Goal: Task Accomplishment & Management: Manage account settings

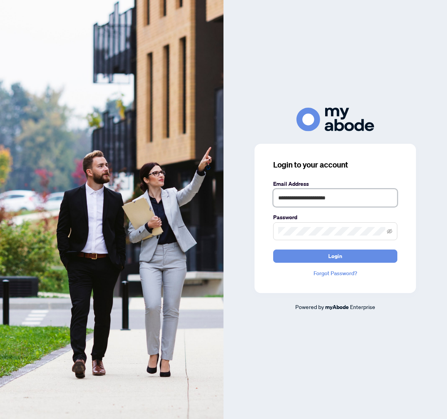
type input "**********"
click at [336, 256] on button "Login" at bounding box center [335, 255] width 124 height 13
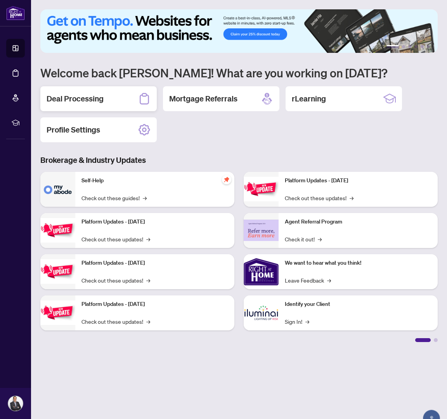
click at [73, 90] on div "Deal Processing" at bounding box center [98, 98] width 117 height 25
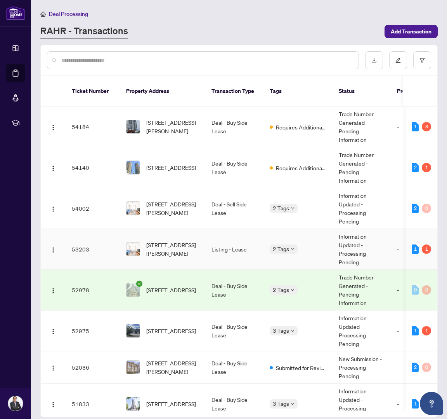
click at [212, 251] on td "Listing - Lease" at bounding box center [234, 249] width 58 height 41
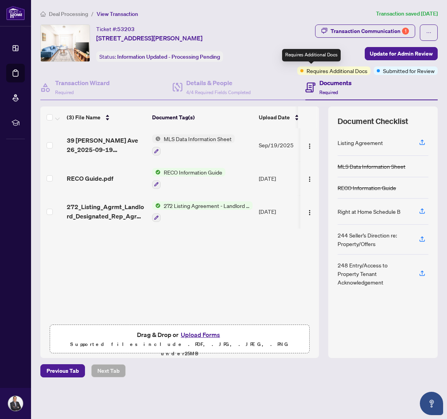
click at [323, 73] on span "Requires Additional Docs" at bounding box center [337, 70] width 61 height 9
click at [431, 26] on button "button" at bounding box center [429, 32] width 18 height 16
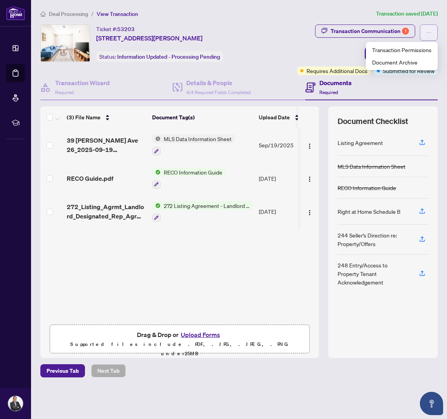
click at [431, 26] on button "button" at bounding box center [429, 32] width 18 height 16
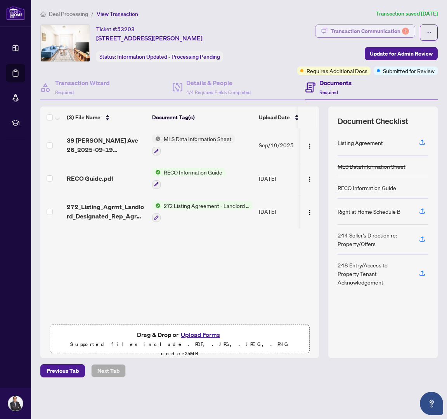
click at [357, 26] on div "Transaction Communication 1" at bounding box center [370, 31] width 78 height 12
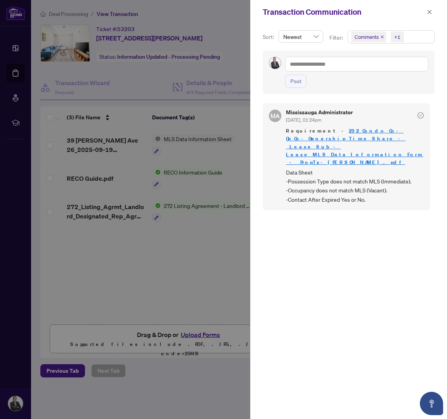
click at [228, 256] on div at bounding box center [223, 209] width 447 height 419
click at [150, 241] on div at bounding box center [223, 209] width 447 height 419
click at [138, 241] on div at bounding box center [223, 209] width 447 height 419
click at [430, 6] on span "button" at bounding box center [429, 12] width 5 height 12
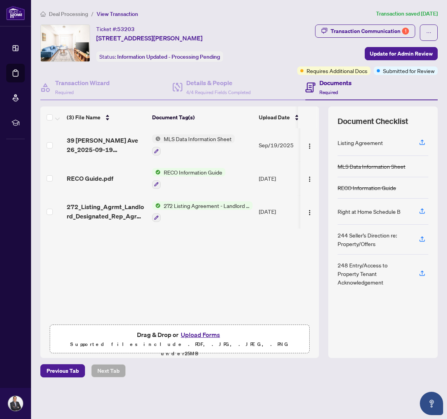
click at [67, 14] on span "Deal Processing" at bounding box center [68, 13] width 39 height 7
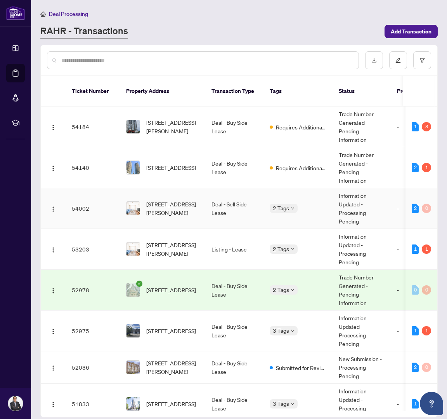
click at [195, 211] on td "26-39 Drewry Ave, Toronto, Ontario M2M 0B4, Canada" at bounding box center [162, 208] width 85 height 41
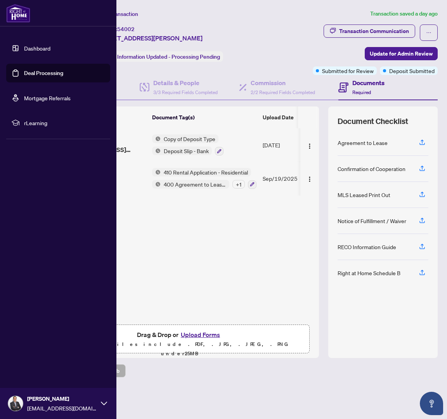
click at [50, 52] on link "Dashboard" at bounding box center [37, 48] width 26 height 7
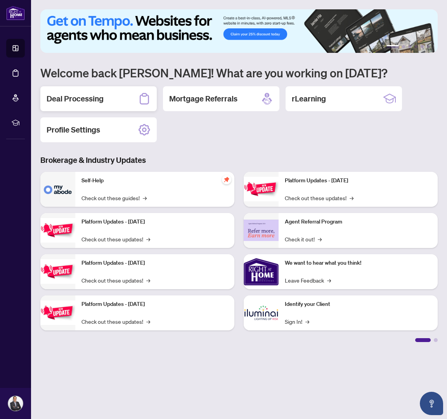
click at [108, 98] on div "Deal Processing" at bounding box center [98, 98] width 117 height 25
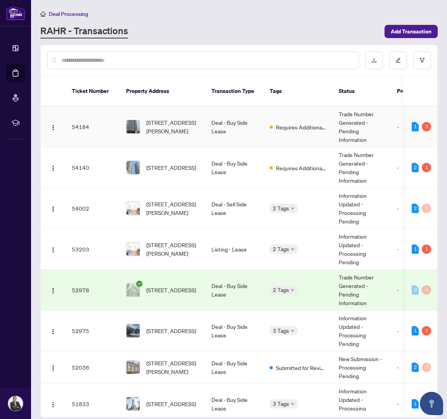
click at [202, 131] on td "903-25 Holly St, Toronto, Ontario M4S 0E3, Canada" at bounding box center [162, 126] width 85 height 41
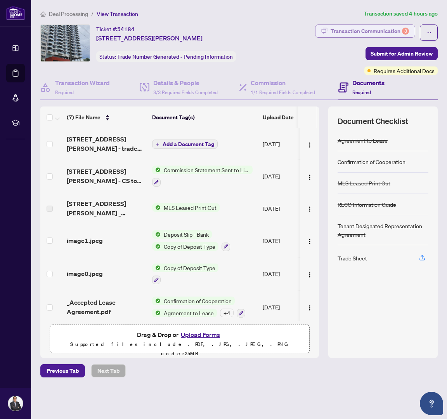
click at [380, 33] on div "Transaction Communication 3" at bounding box center [370, 31] width 78 height 12
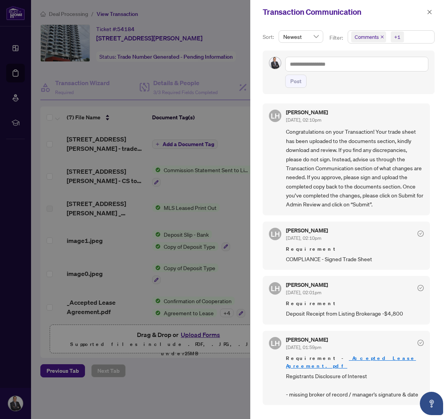
click at [224, 204] on div at bounding box center [223, 209] width 447 height 419
click at [430, 12] on icon "close" at bounding box center [430, 12] width 4 height 4
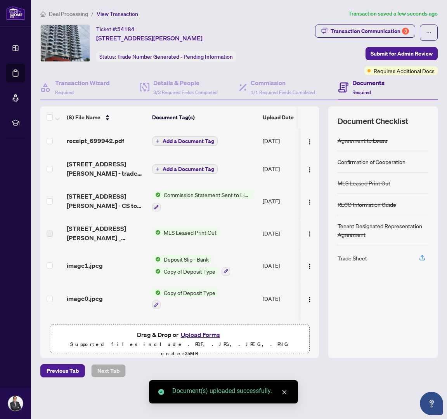
click at [185, 143] on span "Add a Document Tag" at bounding box center [189, 140] width 52 height 5
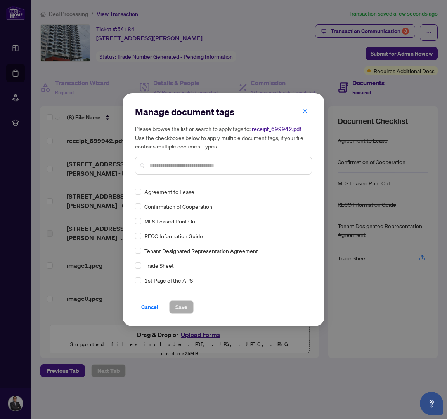
click at [177, 170] on div at bounding box center [223, 166] width 177 height 18
click at [174, 165] on input "text" at bounding box center [228, 165] width 156 height 9
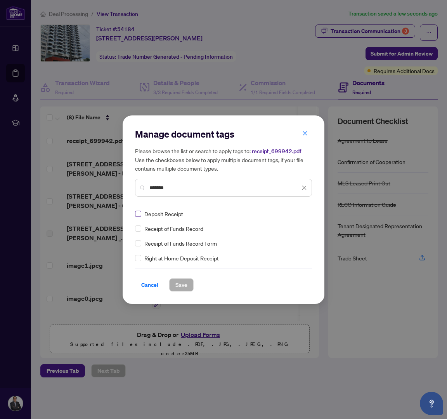
type input "*******"
click at [137, 217] on label at bounding box center [138, 213] width 6 height 9
click at [182, 287] on span "Save" at bounding box center [182, 284] width 12 height 12
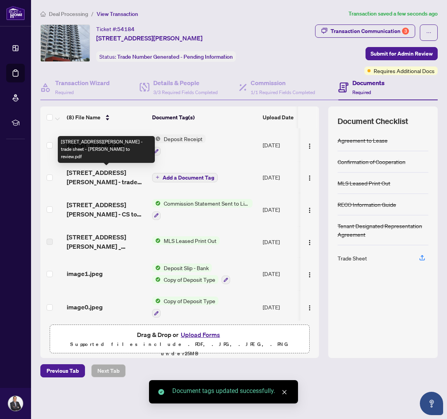
click at [83, 180] on span "25 Holly Street 903 - trade sheet - Conrad to review.pdf" at bounding box center [106, 177] width 79 height 19
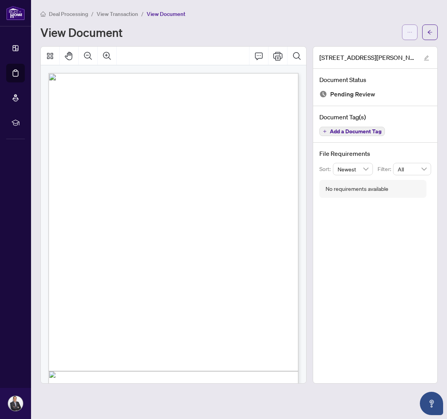
click at [414, 33] on button "button" at bounding box center [410, 32] width 16 height 16
click at [391, 53] on li "Download" at bounding box center [382, 49] width 68 height 12
click at [412, 38] on span "button" at bounding box center [409, 32] width 5 height 12
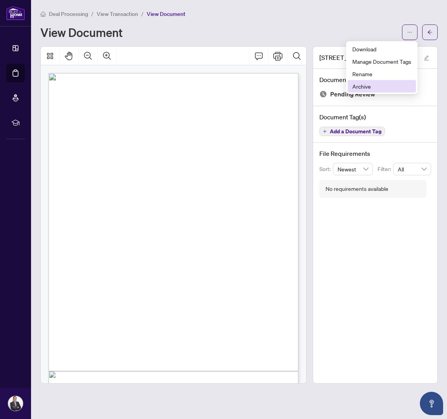
click at [386, 87] on span "Archive" at bounding box center [382, 86] width 59 height 9
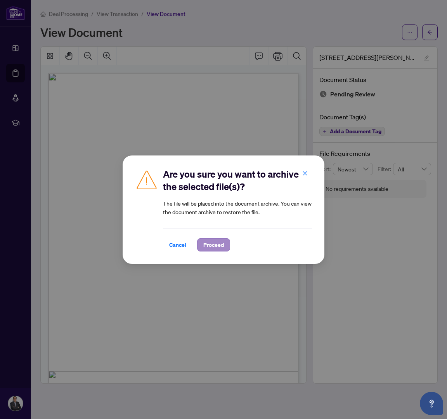
click at [208, 243] on span "Proceed" at bounding box center [214, 244] width 21 height 12
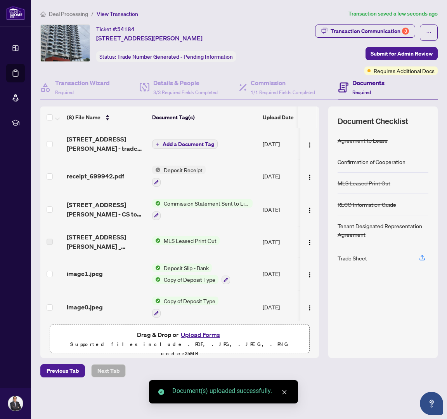
click at [183, 145] on span "Add a Document Tag" at bounding box center [189, 143] width 52 height 5
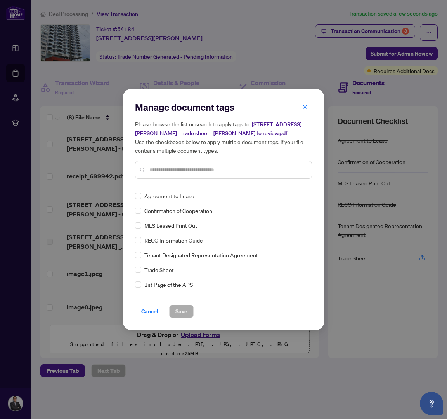
click at [179, 172] on input "text" at bounding box center [228, 169] width 156 height 9
type input "*****"
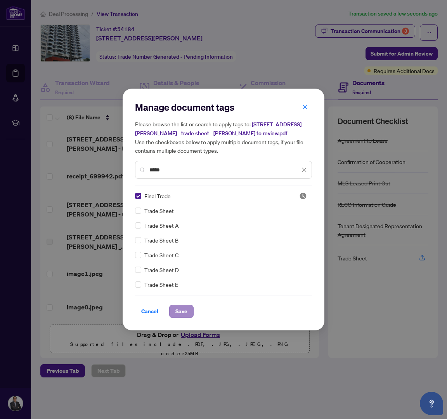
click at [182, 313] on span "Save" at bounding box center [182, 311] width 12 height 12
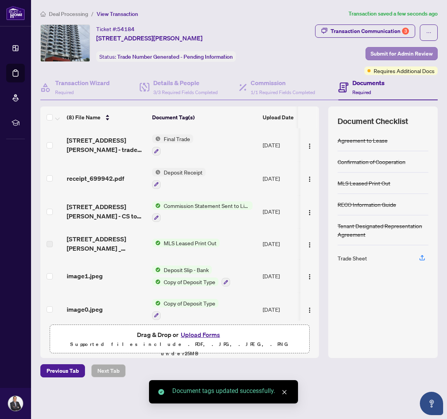
click at [397, 54] on span "Submit for Admin Review" at bounding box center [402, 53] width 62 height 12
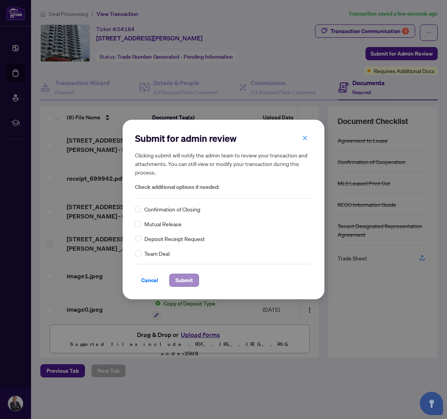
click at [185, 276] on span "Submit" at bounding box center [184, 280] width 17 height 12
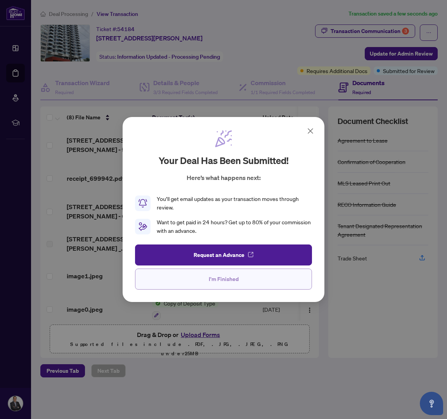
click at [223, 275] on span "I'm Finished" at bounding box center [224, 279] width 30 height 12
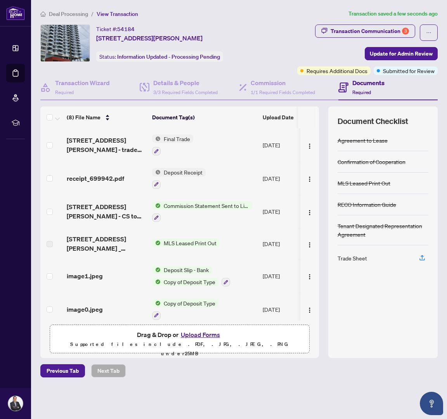
click at [70, 12] on span "Deal Processing" at bounding box center [68, 13] width 39 height 7
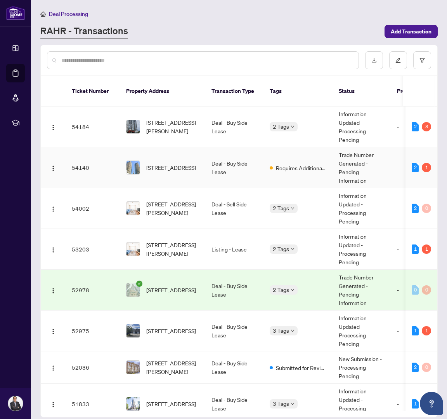
click at [192, 171] on td "4007-125 Blue Jays Way, Toronto, Ontario M5V 0N5, Canada" at bounding box center [162, 167] width 85 height 41
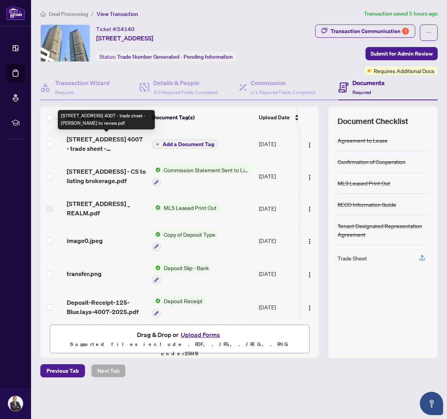
click at [118, 144] on span "125 Blue Jays Way 4007 - trade sheet - Conrad to review.pdf" at bounding box center [106, 143] width 79 height 19
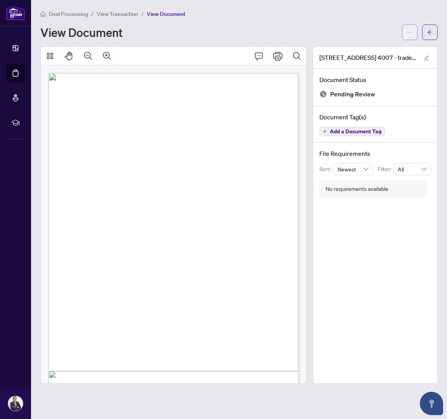
click at [409, 31] on icon "ellipsis" at bounding box center [409, 32] width 5 height 5
click at [378, 54] on li "Download" at bounding box center [382, 49] width 68 height 12
click at [411, 25] on button "button" at bounding box center [410, 32] width 16 height 16
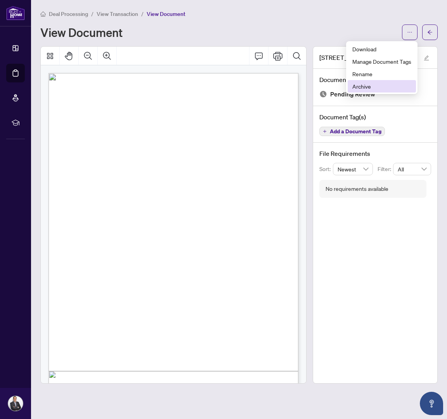
click at [391, 81] on li "Archive" at bounding box center [382, 86] width 68 height 12
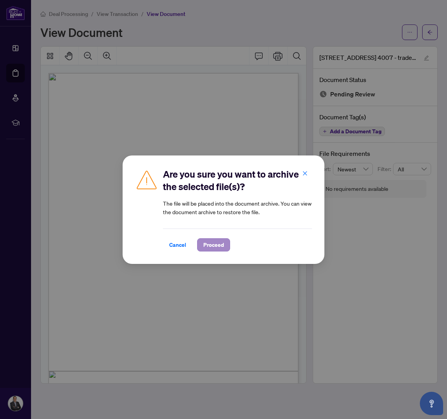
click at [219, 247] on span "Proceed" at bounding box center [214, 244] width 21 height 12
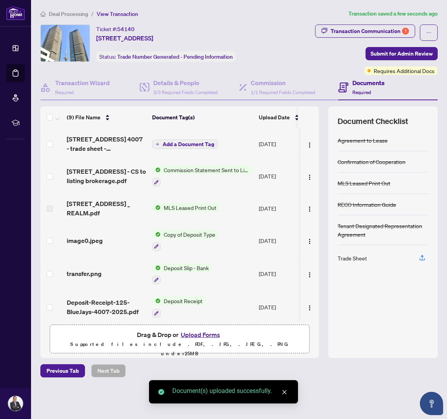
click at [177, 147] on span "Add a Document Tag" at bounding box center [189, 143] width 52 height 5
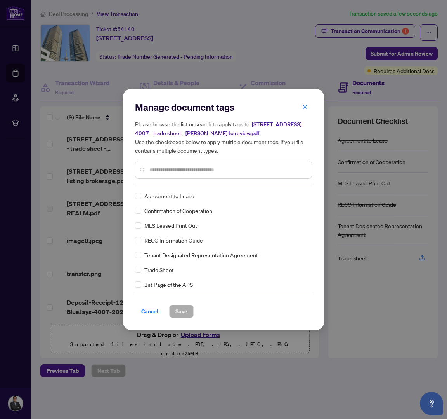
click at [182, 174] on div at bounding box center [223, 170] width 177 height 18
click at [180, 173] on input "text" at bounding box center [228, 169] width 156 height 9
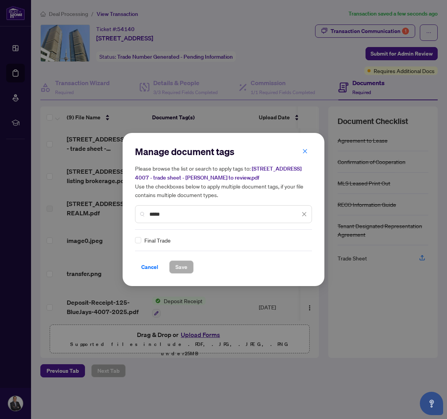
type input "*****"
click at [141, 237] on div "Final Trade" at bounding box center [221, 240] width 172 height 9
click at [139, 243] on label at bounding box center [138, 240] width 6 height 9
click at [184, 266] on span "Save" at bounding box center [182, 267] width 12 height 12
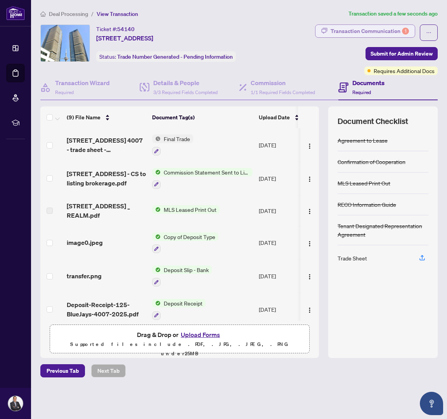
click at [379, 34] on div "Transaction Communication 1" at bounding box center [370, 31] width 78 height 12
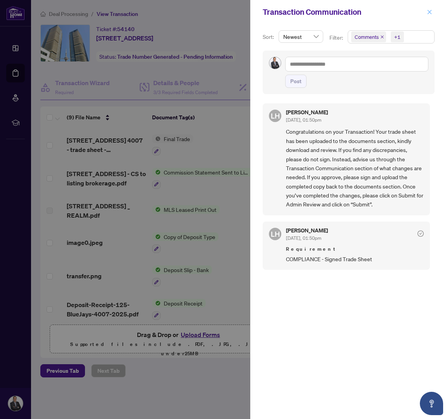
click at [434, 12] on button "button" at bounding box center [430, 11] width 10 height 9
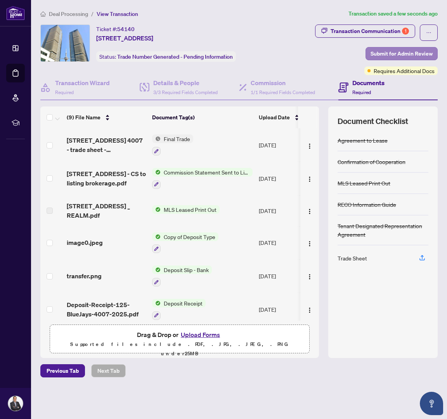
click at [392, 50] on span "Submit for Admin Review" at bounding box center [402, 53] width 62 height 12
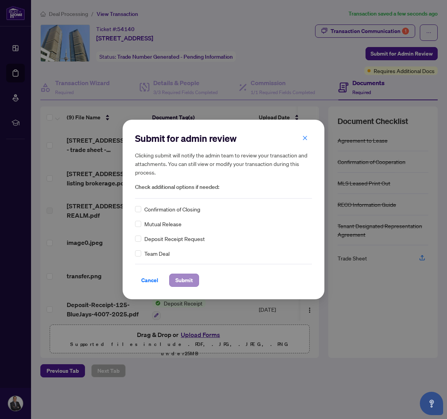
click at [189, 277] on span "Submit" at bounding box center [184, 280] width 17 height 12
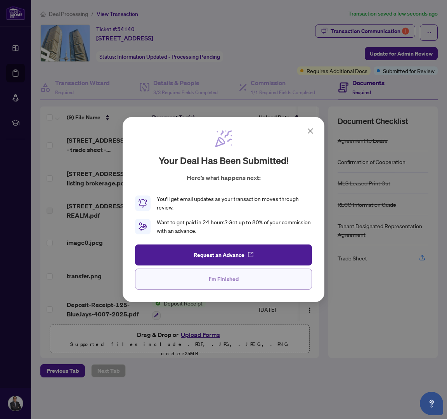
click at [218, 283] on span "I'm Finished" at bounding box center [224, 279] width 30 height 12
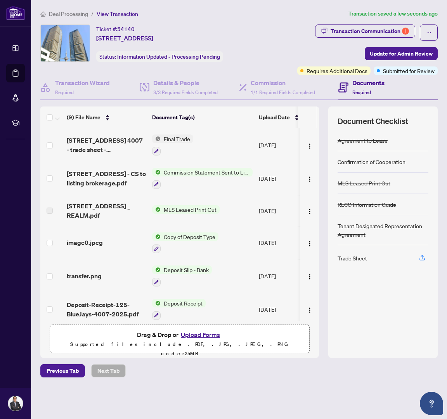
click at [71, 18] on div "Deal Processing / View Transaction Transaction saved a few seconds ago Ticket #…" at bounding box center [239, 193] width 404 height 368
click at [71, 14] on span "Deal Processing" at bounding box center [68, 13] width 39 height 7
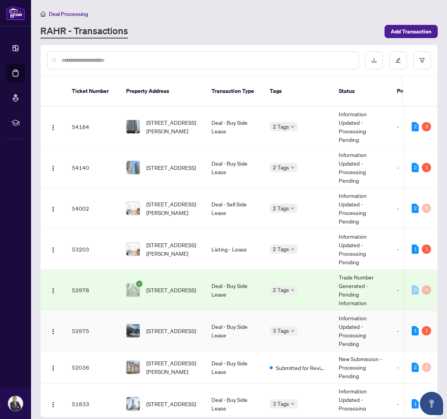
click at [195, 331] on td "93 Pale Moon Cres, Toronto, Ontario M1W 3H4, Canada" at bounding box center [162, 330] width 85 height 41
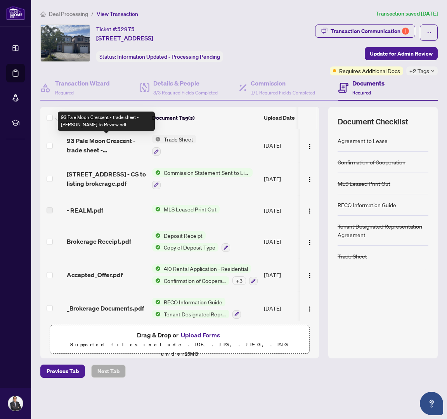
click at [100, 148] on span "93 Pale Moon Crescent - trade sheet - Conrad to Review.pdf" at bounding box center [106, 145] width 79 height 19
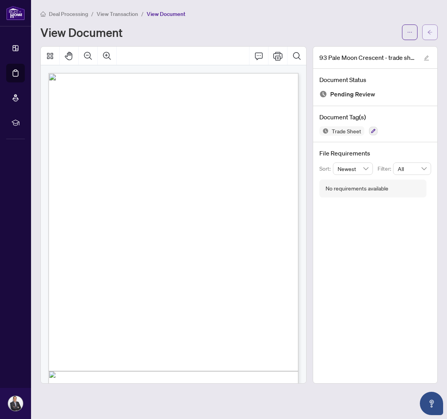
click at [429, 31] on icon "arrow-left" at bounding box center [430, 32] width 5 height 5
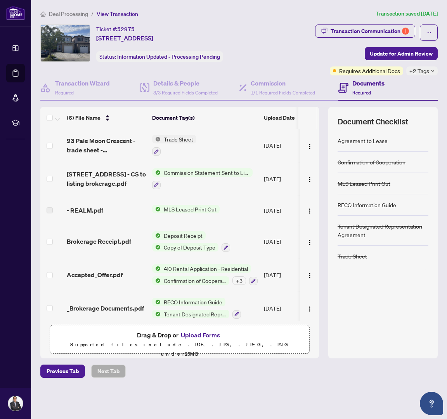
click at [431, 66] on div "Transaction Communication 1 Update for Admin Review Requires Additional Docs +2…" at bounding box center [354, 49] width 167 height 51
click at [431, 68] on div "+2 Tags" at bounding box center [422, 70] width 31 height 9
click at [424, 124] on div "Document Checklist" at bounding box center [383, 121] width 91 height 11
click at [363, 34] on div "Transaction Communication 1" at bounding box center [370, 31] width 78 height 12
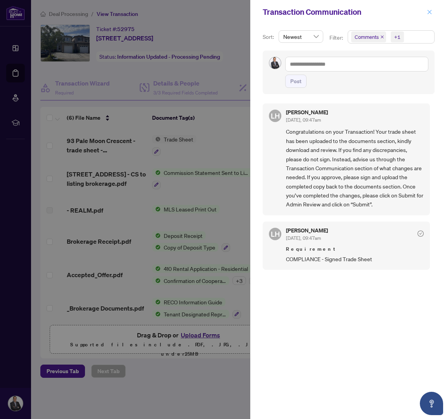
click at [426, 10] on button "button" at bounding box center [430, 11] width 10 height 9
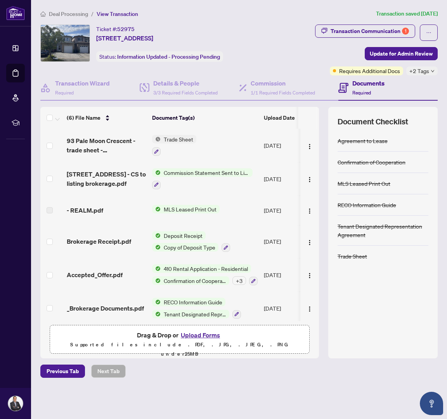
click at [55, 14] on span "Deal Processing" at bounding box center [68, 13] width 39 height 7
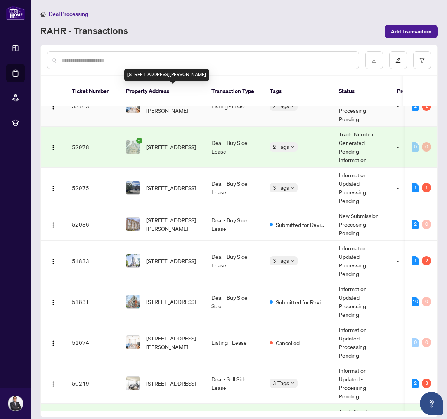
scroll to position [151, 0]
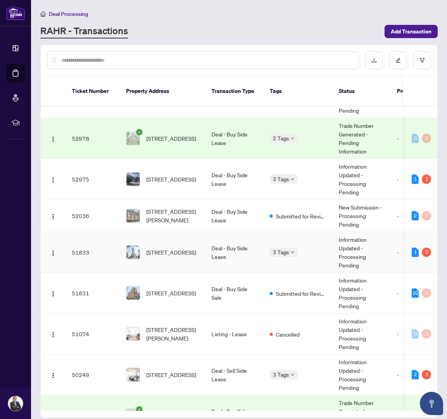
click at [194, 253] on td "3305-159 Wellesley St, Toronto, Ontario M4Y 0H5, Canada" at bounding box center [162, 252] width 85 height 41
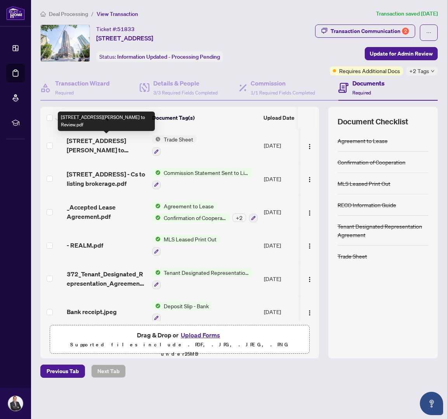
click at [117, 139] on span "159 Wellesley Street 3305 - trade sheet - Conrad to Review.pdf" at bounding box center [106, 145] width 79 height 19
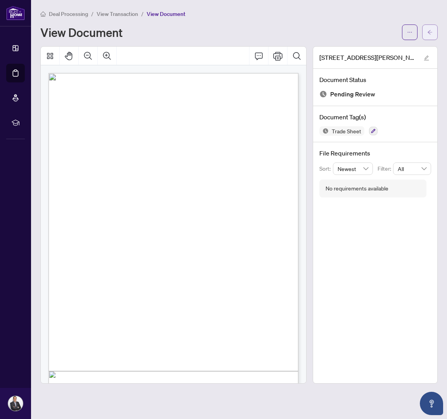
click at [429, 31] on icon "arrow-left" at bounding box center [430, 32] width 5 height 5
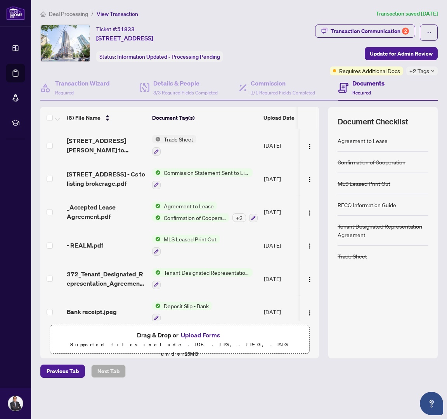
click at [425, 71] on span "+2 Tags" at bounding box center [420, 70] width 20 height 9
click at [66, 15] on span "Deal Processing" at bounding box center [68, 13] width 39 height 7
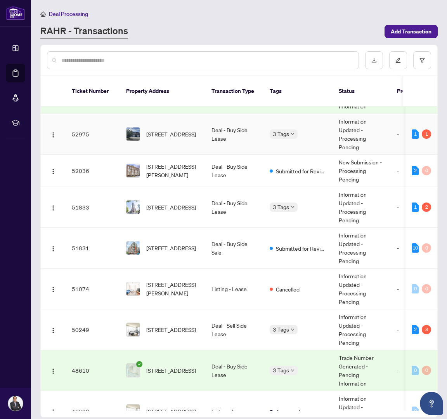
scroll to position [204, 0]
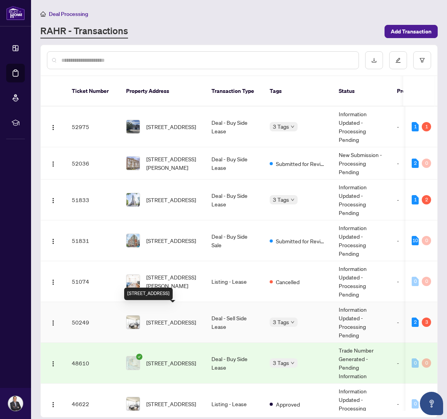
click at [196, 318] on span "3102-1 The Esplanade, Toronto, Ontario M5E 0A8, Canada" at bounding box center [171, 322] width 50 height 9
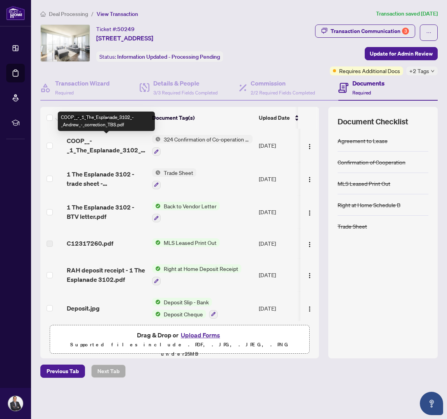
click at [125, 139] on span "COOP__-_1_The_Esplanade_3102_-_Andrew_-_correction_TBS.pdf" at bounding box center [106, 145] width 79 height 19
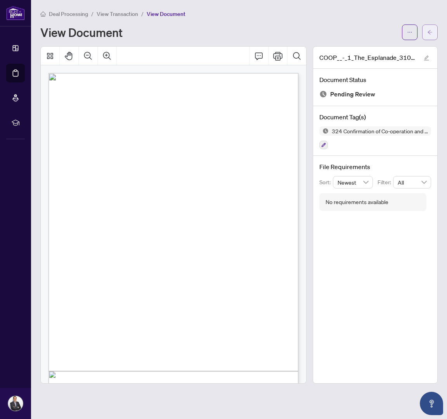
click at [427, 31] on button "button" at bounding box center [431, 32] width 16 height 16
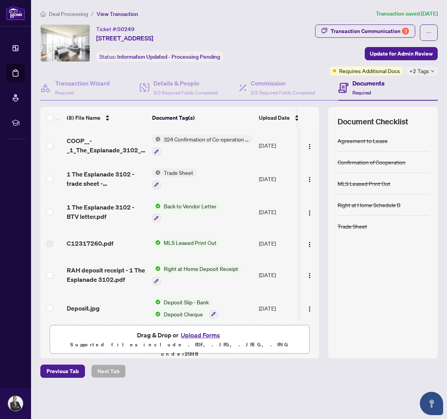
click at [208, 175] on td "Trade Sheet" at bounding box center [202, 178] width 107 height 33
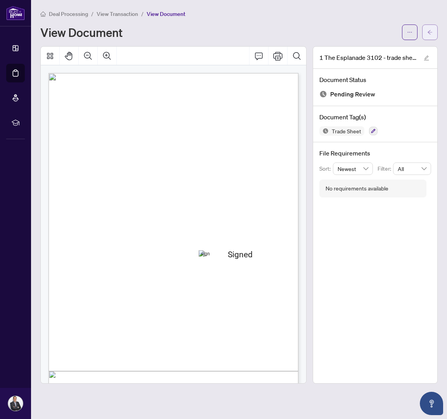
click at [430, 35] on icon "arrow-left" at bounding box center [430, 32] width 5 height 5
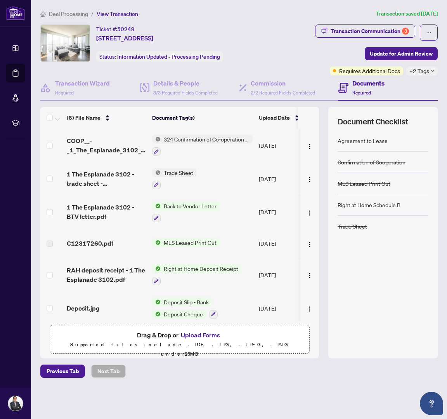
click at [72, 13] on span "Deal Processing" at bounding box center [68, 13] width 39 height 7
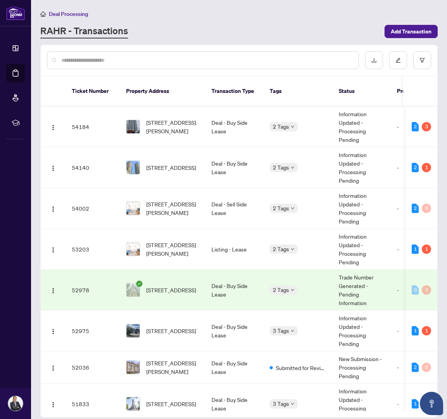
click at [262, 10] on div "Deal Processing" at bounding box center [239, 13] width 398 height 9
